Goal: Navigation & Orientation: Understand site structure

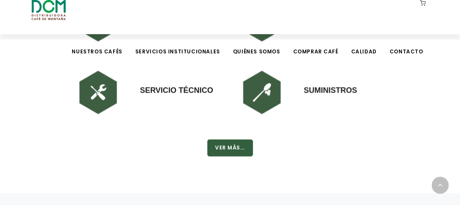
scroll to position [597, 0]
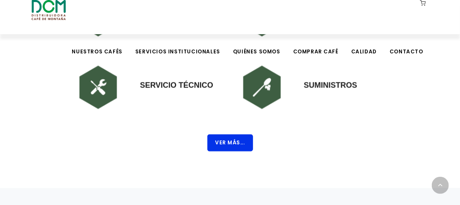
click at [234, 144] on button "Ver Más..." at bounding box center [230, 142] width 46 height 17
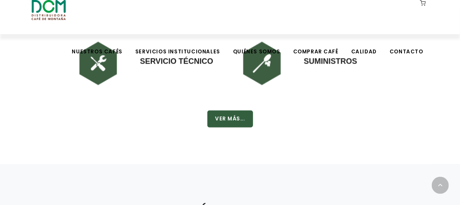
scroll to position [639, 0]
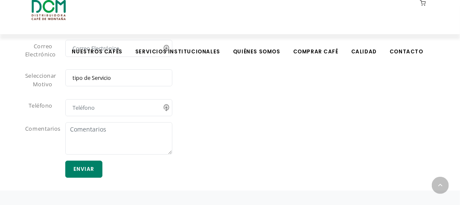
scroll to position [767, 0]
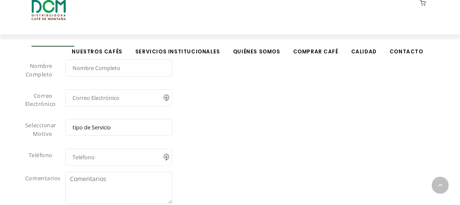
click at [131, 121] on select "tipo de Servicio Café Equipo Servicio Técnico Suministros" at bounding box center [118, 127] width 107 height 17
click at [193, 138] on div "Nombre Completo Correo Electrónico Seleccionar Motivo tipo de Servicio Café Equ…" at bounding box center [229, 147] width 409 height 176
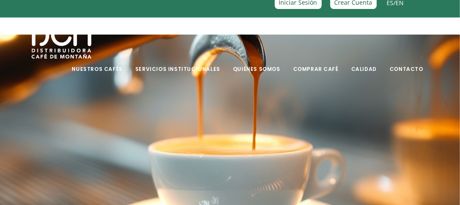
scroll to position [0, 0]
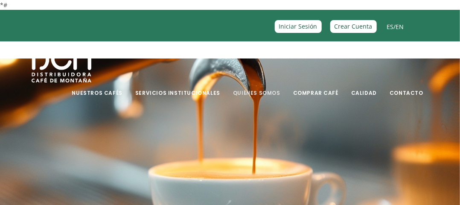
click at [269, 93] on link "Quiénes Somos" at bounding box center [257, 86] width 58 height 20
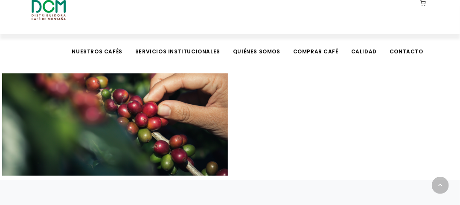
scroll to position [422, 0]
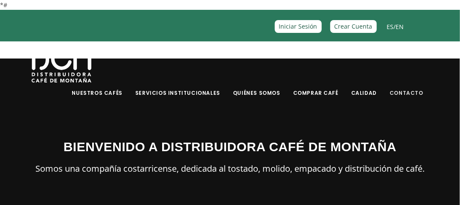
click at [419, 91] on link "Contacto" at bounding box center [406, 86] width 44 height 20
